Goal: Find specific page/section: Find specific page/section

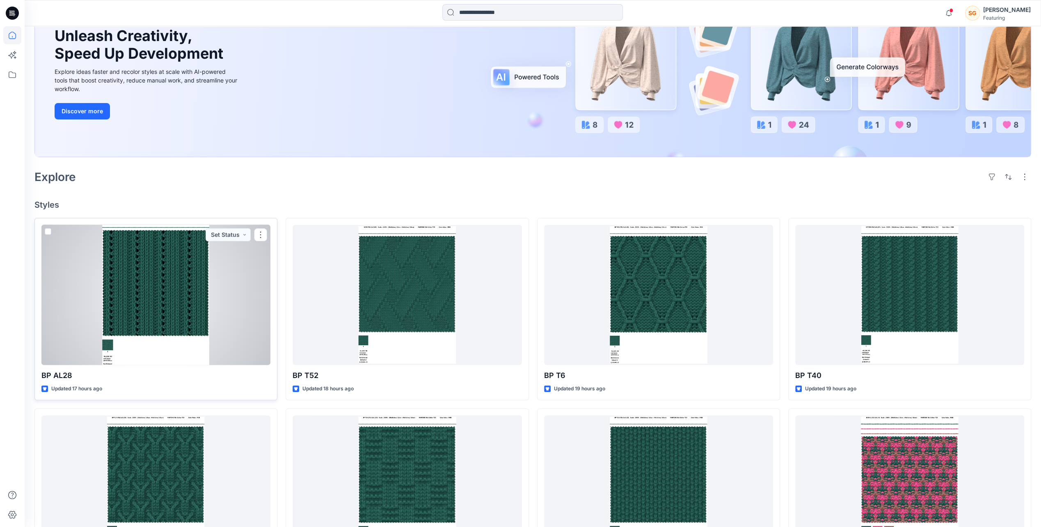
scroll to position [82, 0]
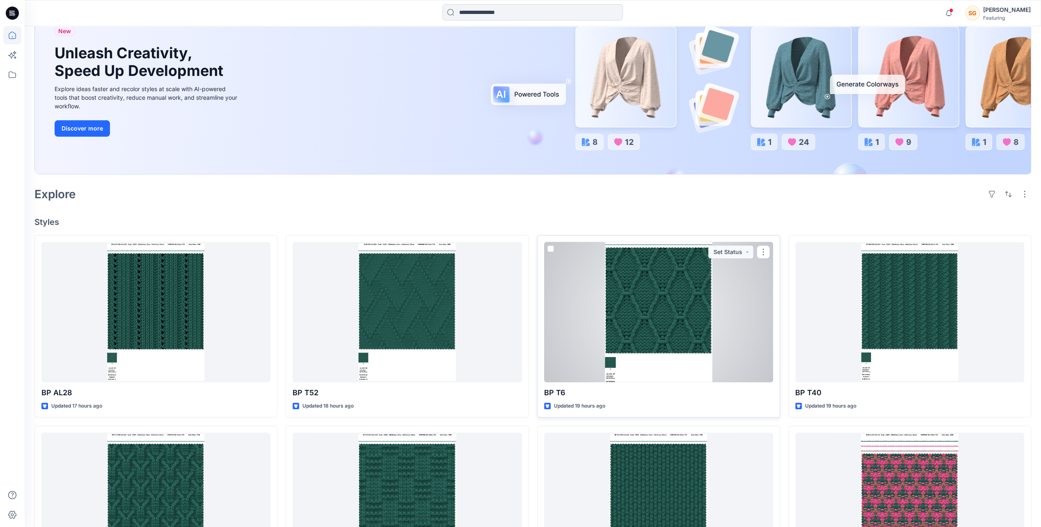
click at [667, 322] on div at bounding box center [658, 312] width 229 height 140
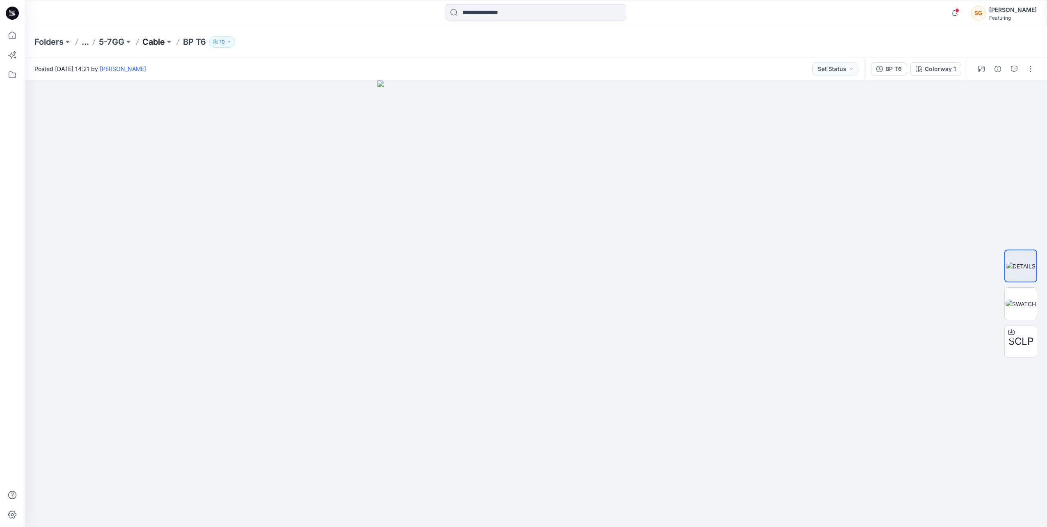
click at [159, 39] on p "Cable" at bounding box center [153, 41] width 23 height 11
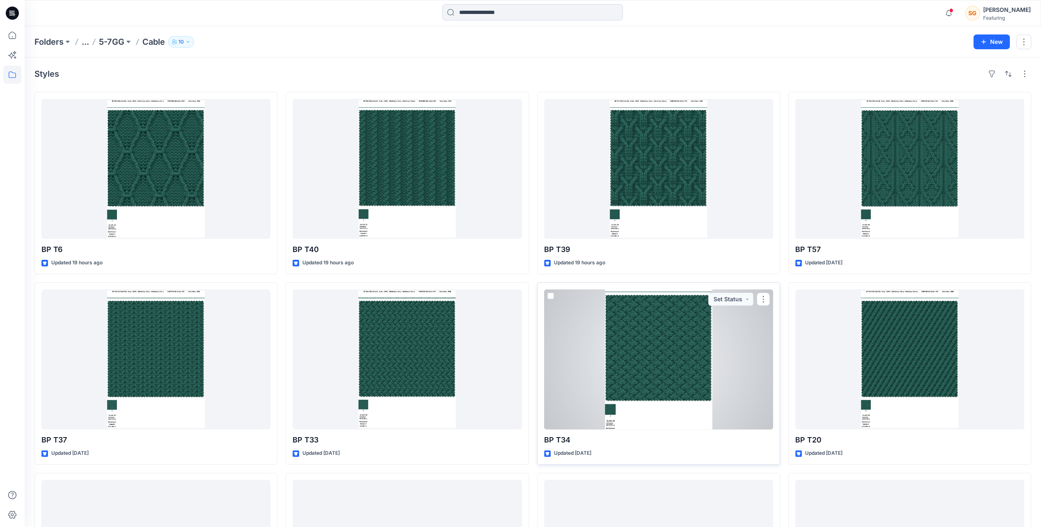
click at [664, 328] on div at bounding box center [658, 359] width 229 height 140
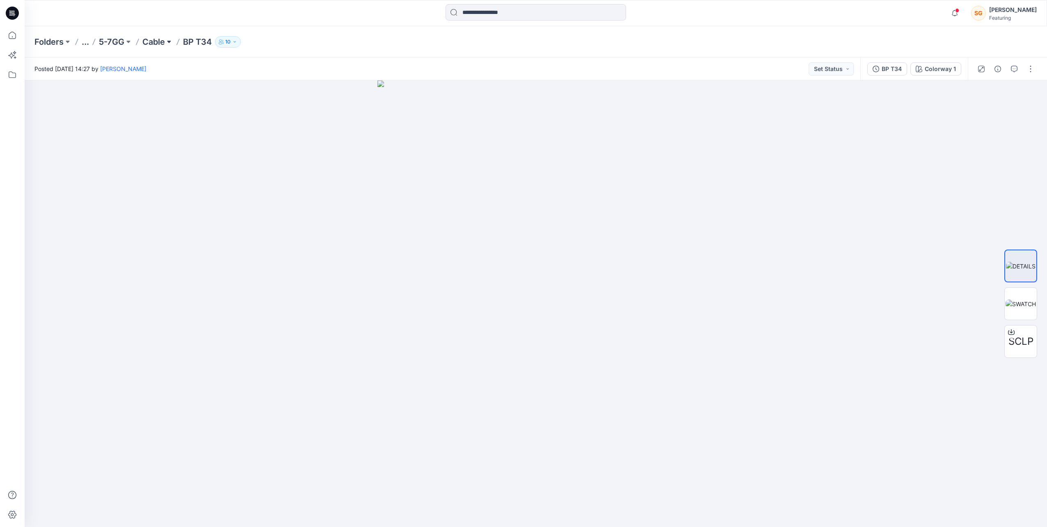
click at [168, 43] on button at bounding box center [169, 41] width 8 height 11
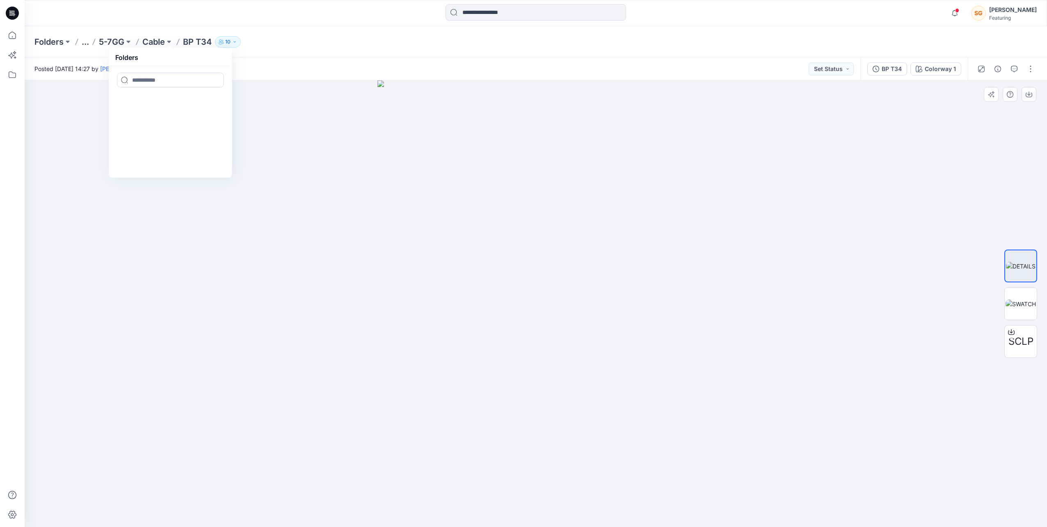
click at [804, 420] on div at bounding box center [536, 303] width 1023 height 446
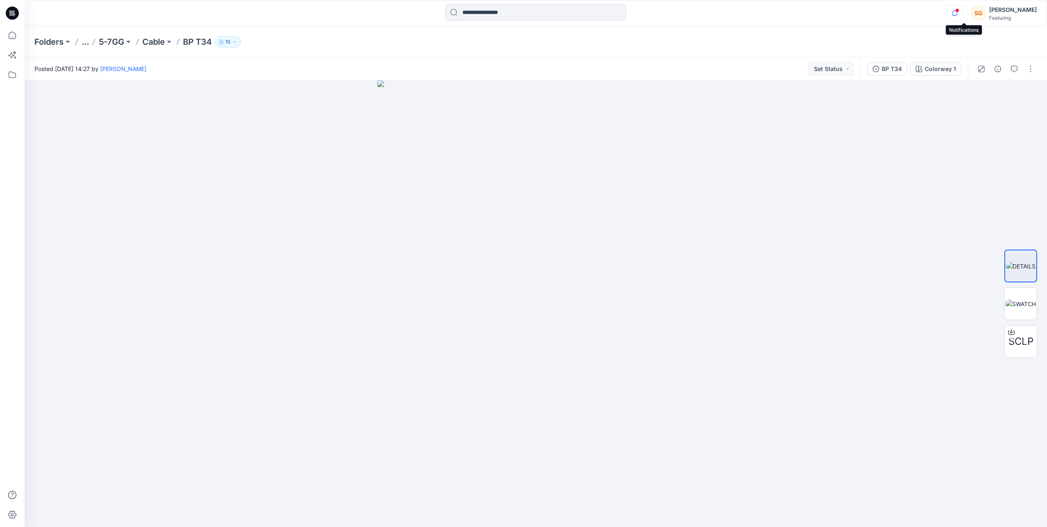
click at [963, 18] on icon "button" at bounding box center [955, 13] width 16 height 16
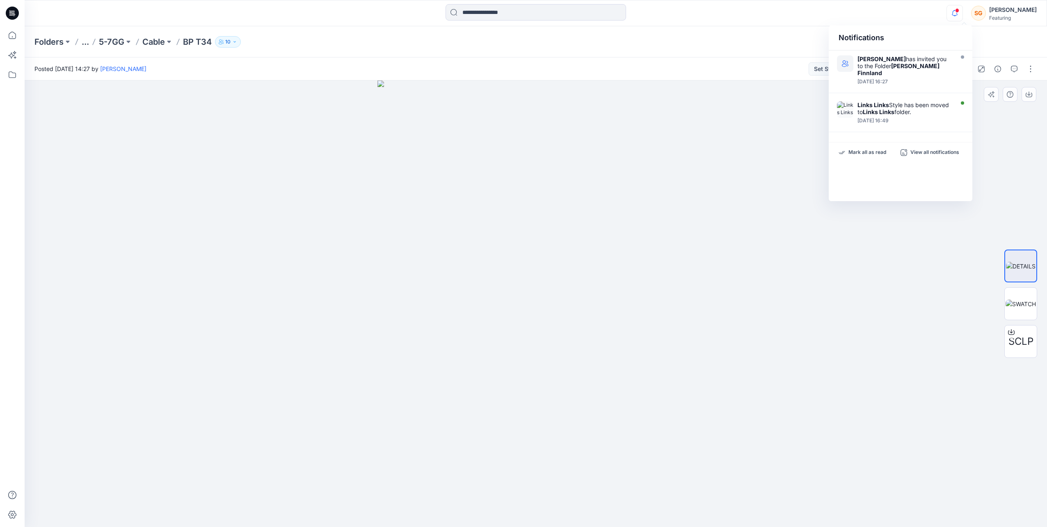
click at [847, 346] on div at bounding box center [536, 303] width 1023 height 446
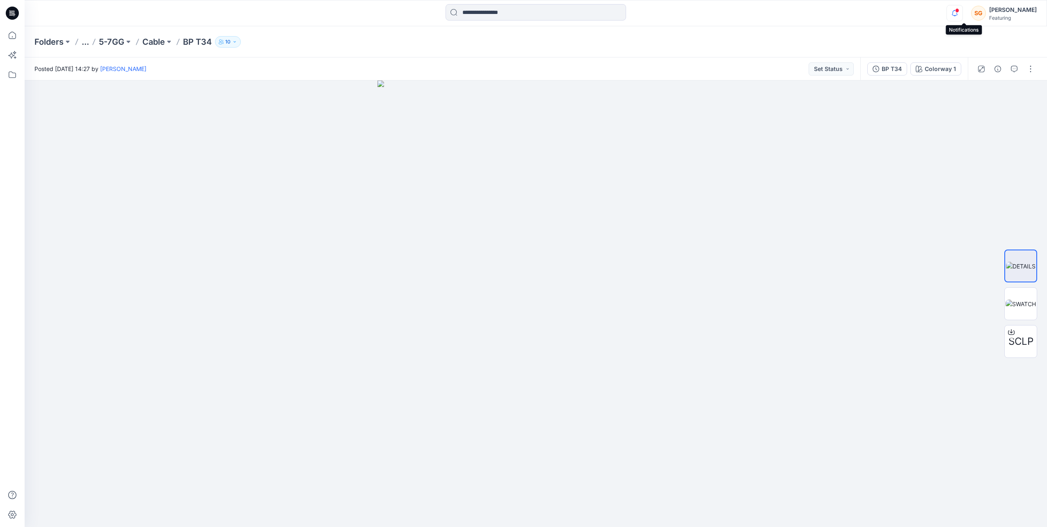
click at [963, 17] on icon "button" at bounding box center [955, 13] width 16 height 16
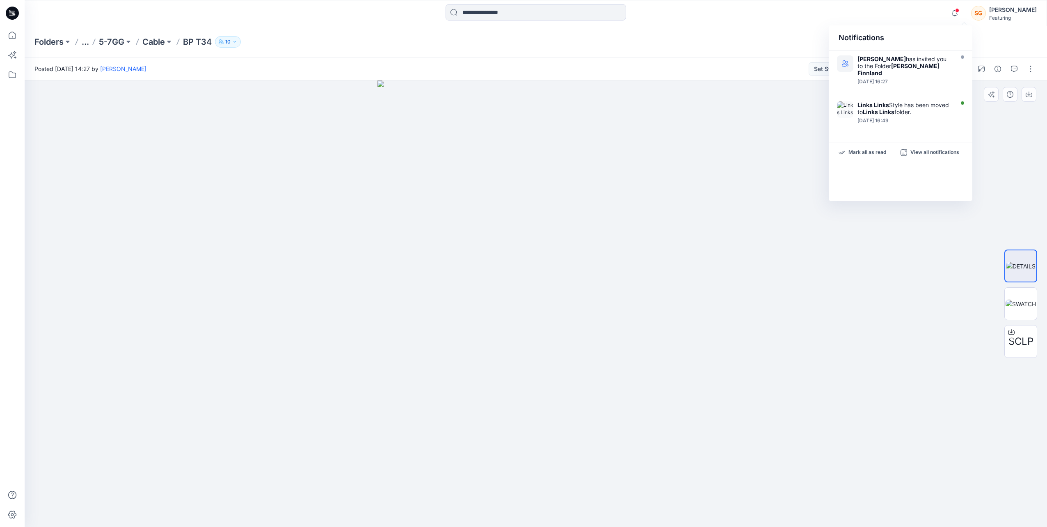
click at [814, 245] on div at bounding box center [536, 303] width 1023 height 446
